Goal: Check status: Check status

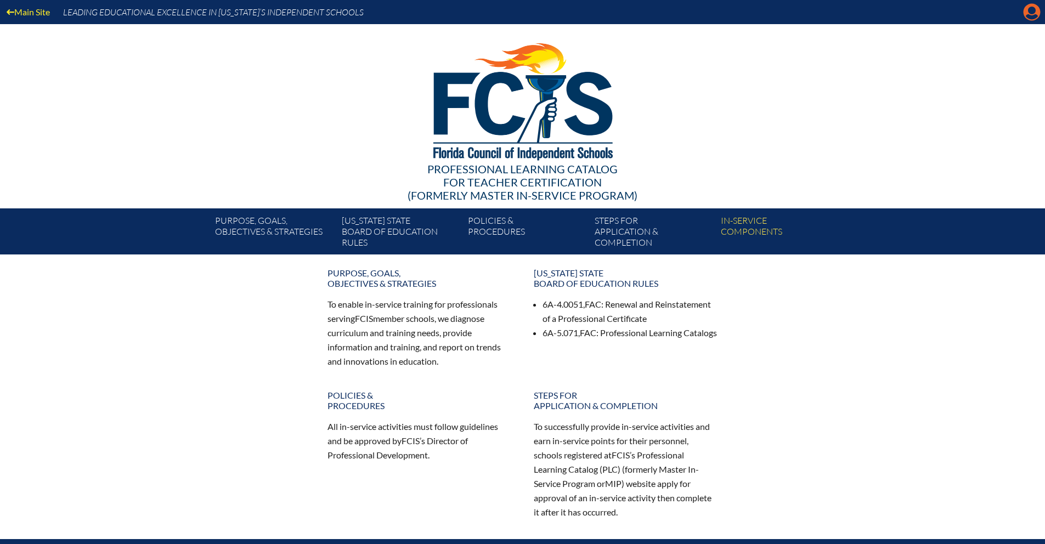
click at [1032, 8] on icon "Manage Account" at bounding box center [1032, 12] width 18 height 18
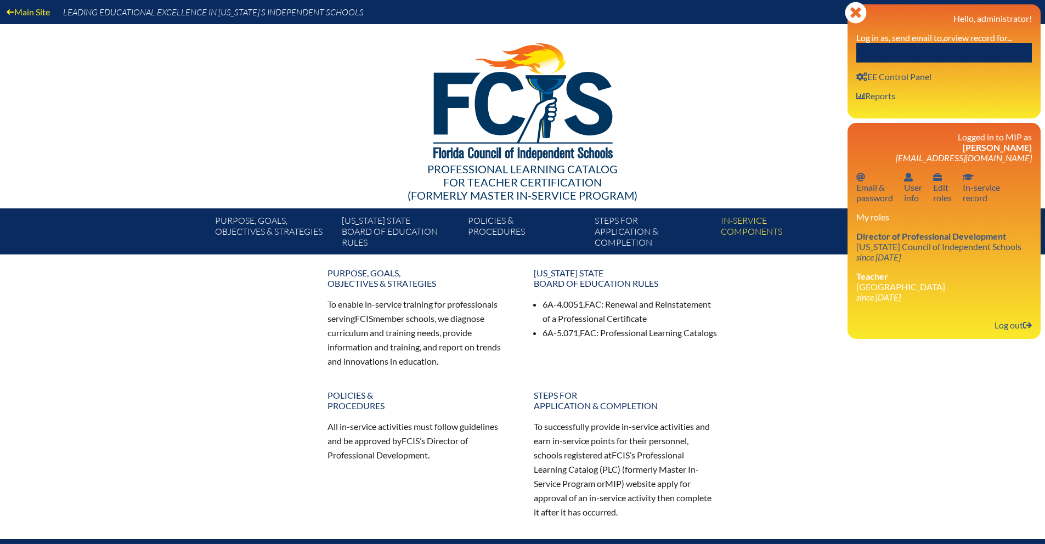
click at [887, 53] on input "text" at bounding box center [943, 53] width 175 height 20
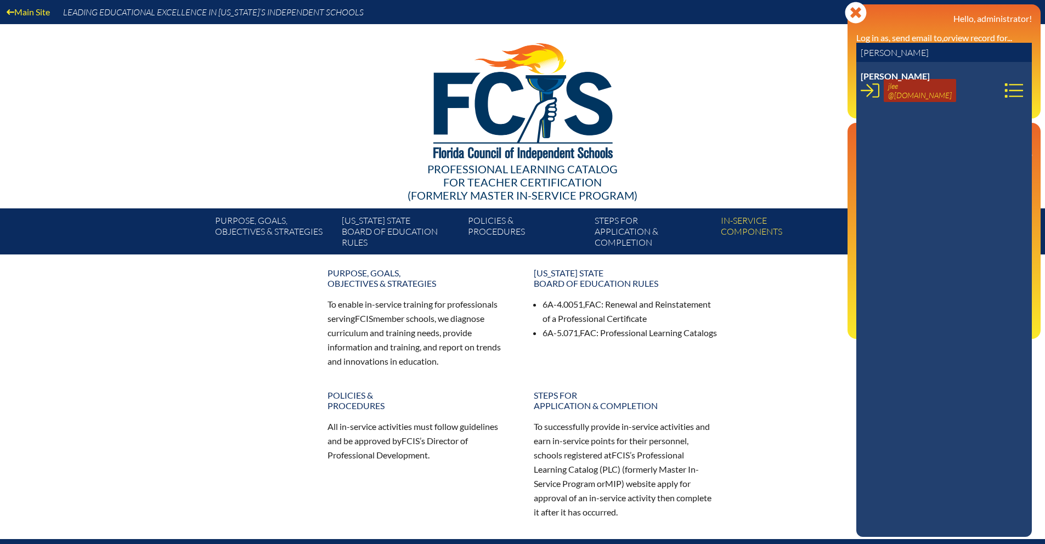
type input "[PERSON_NAME]"
click at [900, 92] on link "jlee @[DOMAIN_NAME]" at bounding box center [919, 90] width 72 height 23
click at [1004, 92] on icon at bounding box center [1013, 90] width 19 height 19
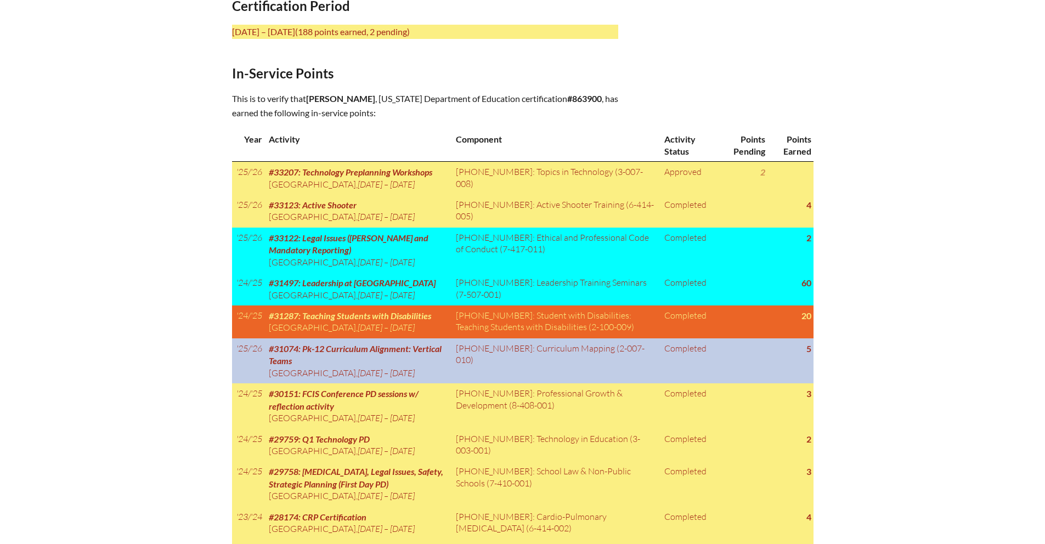
scroll to position [551, 0]
